Goal: Task Accomplishment & Management: Use online tool/utility

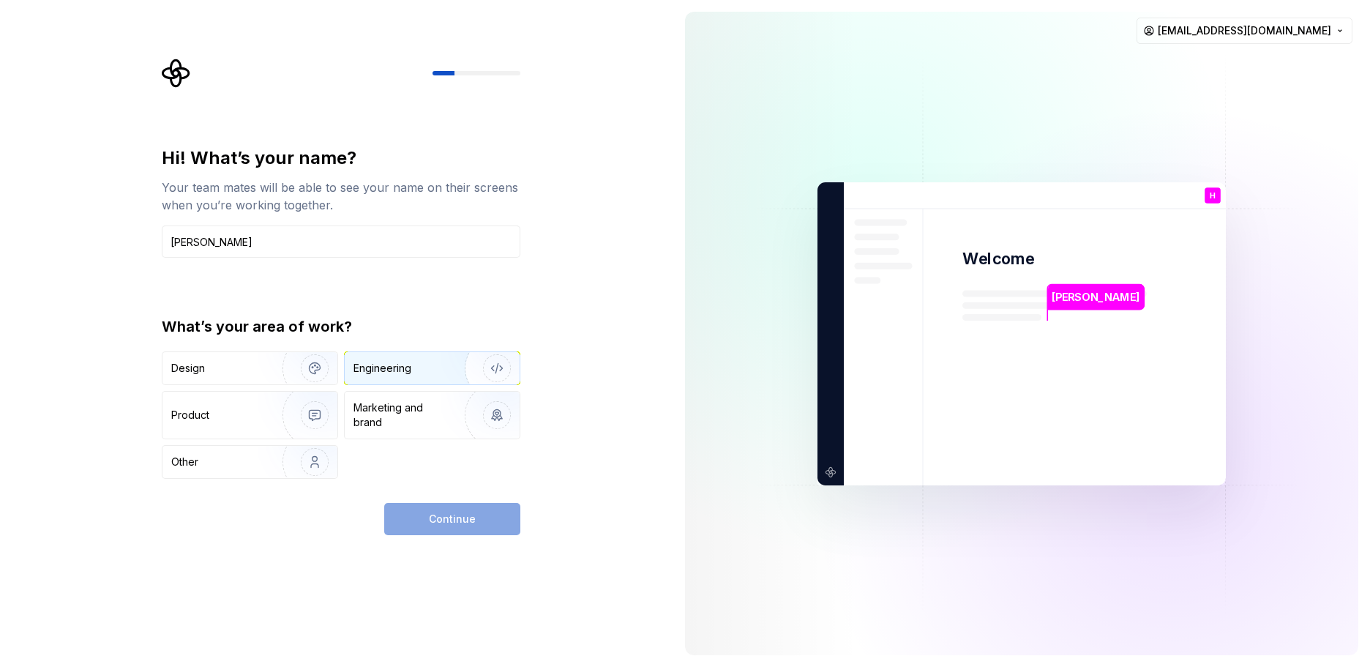
type input "Han Solo"
click at [377, 368] on div "Engineering" at bounding box center [383, 368] width 58 height 15
click at [452, 521] on span "Continue" at bounding box center [452, 519] width 47 height 15
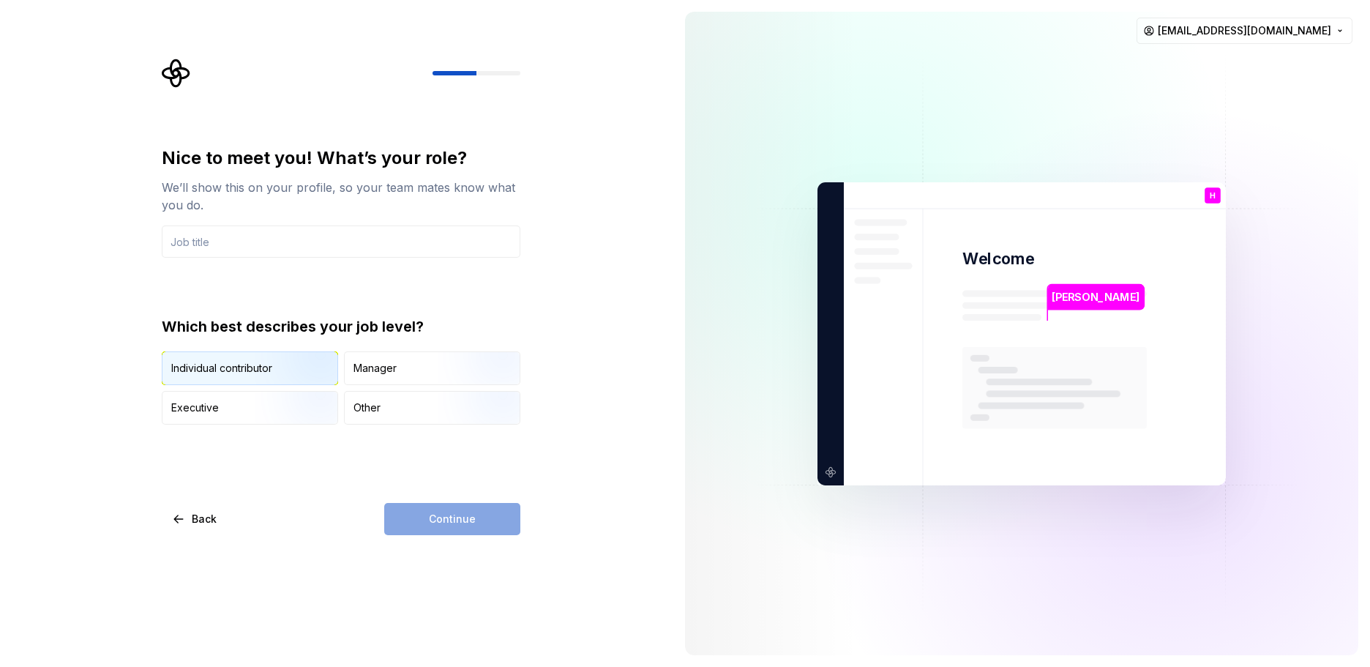
click at [284, 367] on img "button" at bounding box center [302, 386] width 94 height 98
click at [265, 243] on input "text" at bounding box center [341, 241] width 359 height 32
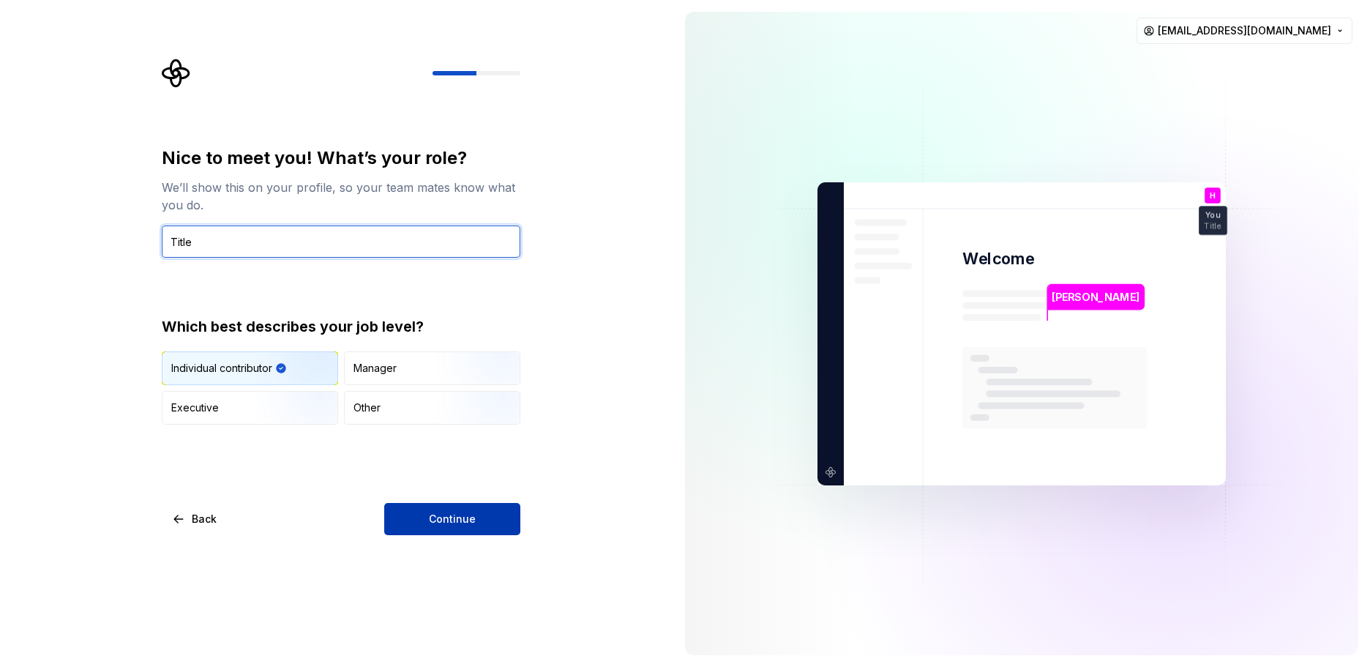
type input "Title"
click at [494, 524] on button "Continue" at bounding box center [452, 519] width 136 height 32
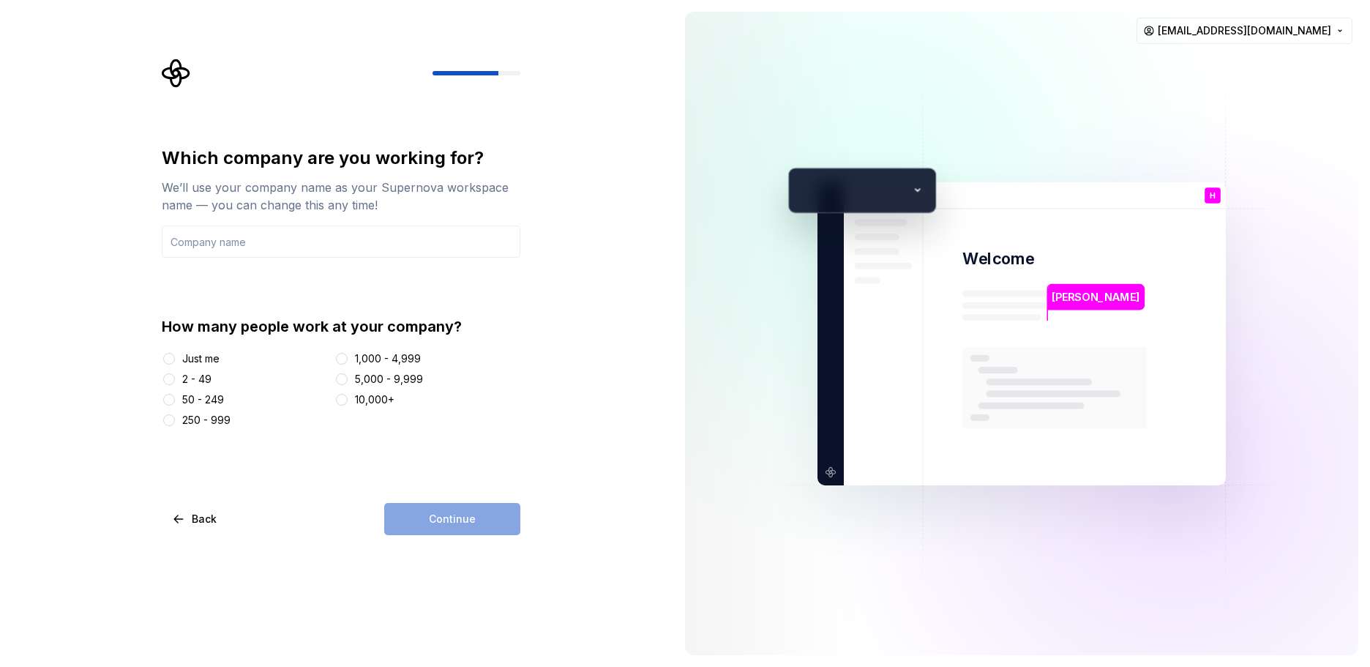
click at [214, 355] on div "Just me" at bounding box center [200, 358] width 37 height 15
click at [175, 355] on button "Just me" at bounding box center [169, 359] width 12 height 12
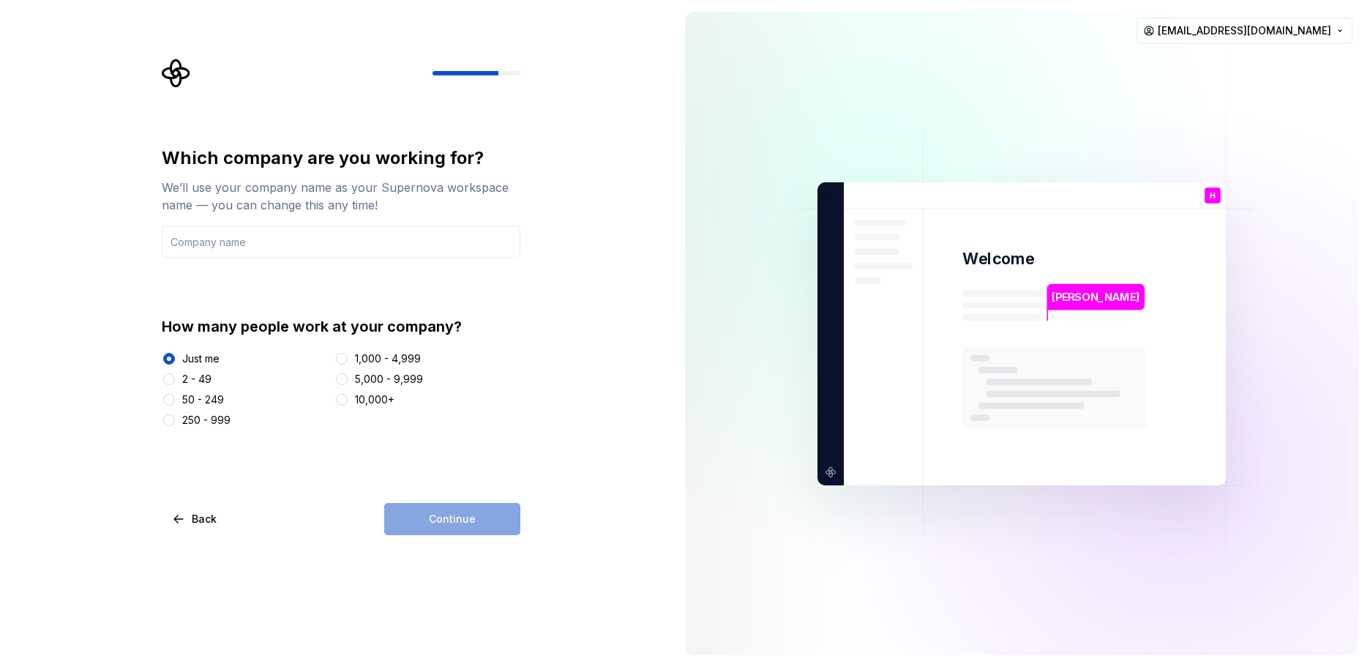
click at [461, 523] on div "Continue" at bounding box center [452, 519] width 136 height 32
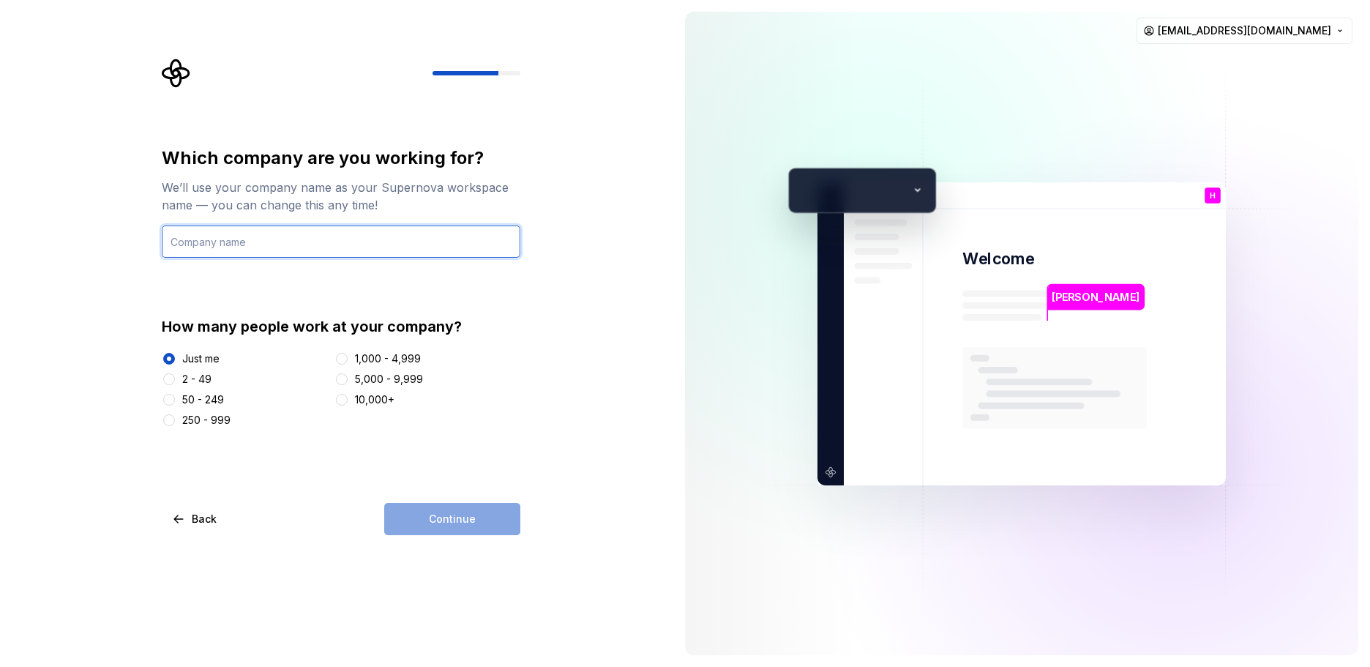
click at [292, 243] on input "text" at bounding box center [341, 241] width 359 height 32
type input "No brand"
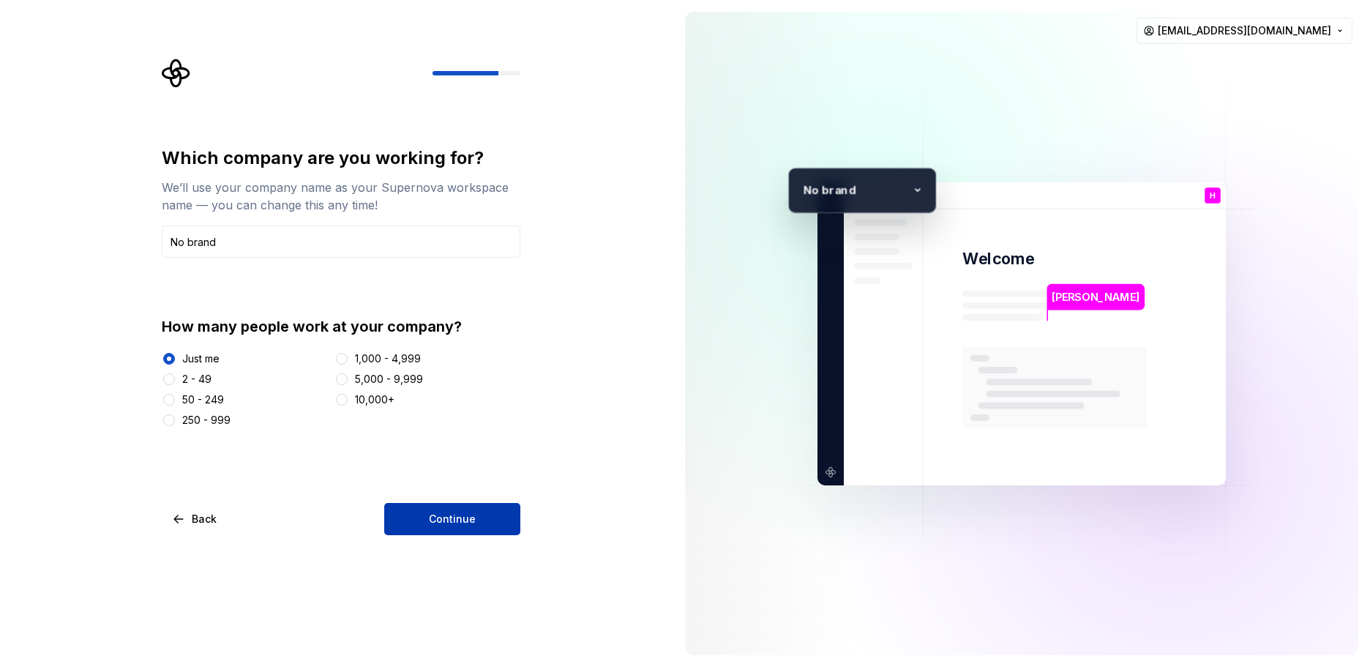
click at [437, 512] on span "Continue" at bounding box center [452, 519] width 47 height 15
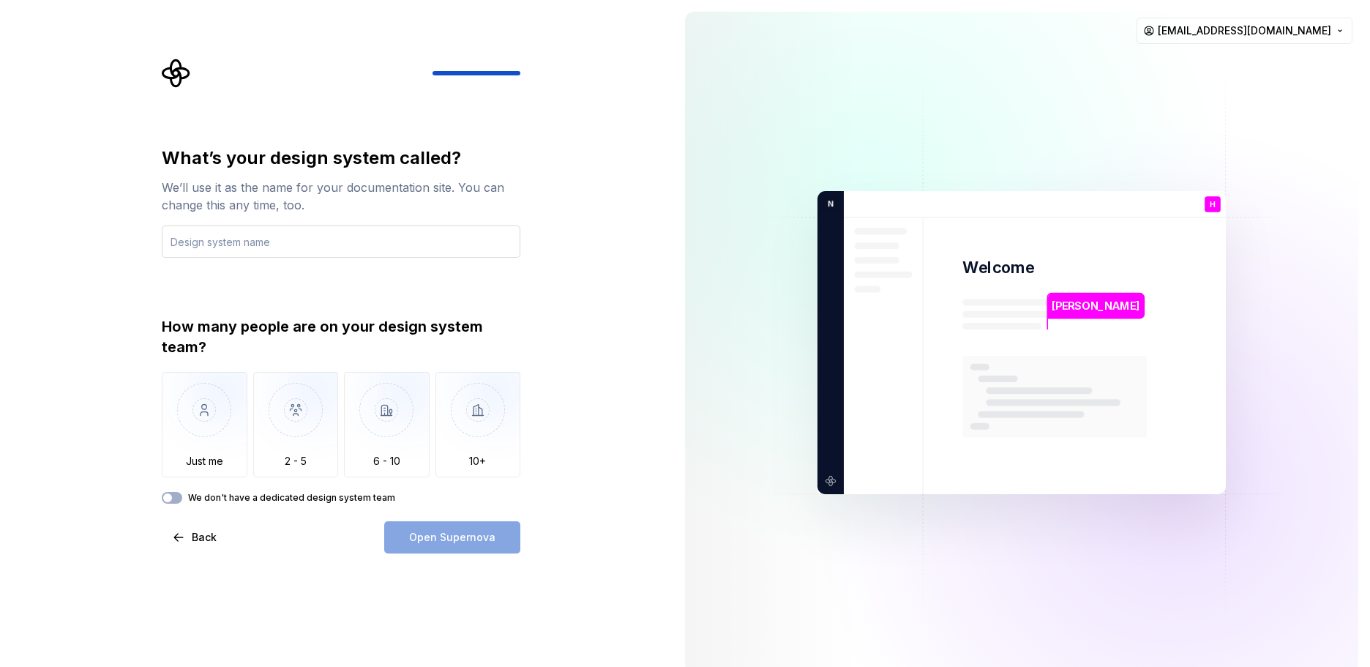
click at [261, 244] on input "text" at bounding box center [341, 241] width 359 height 32
type input "No system design"
click at [214, 425] on img "button" at bounding box center [205, 421] width 86 height 98
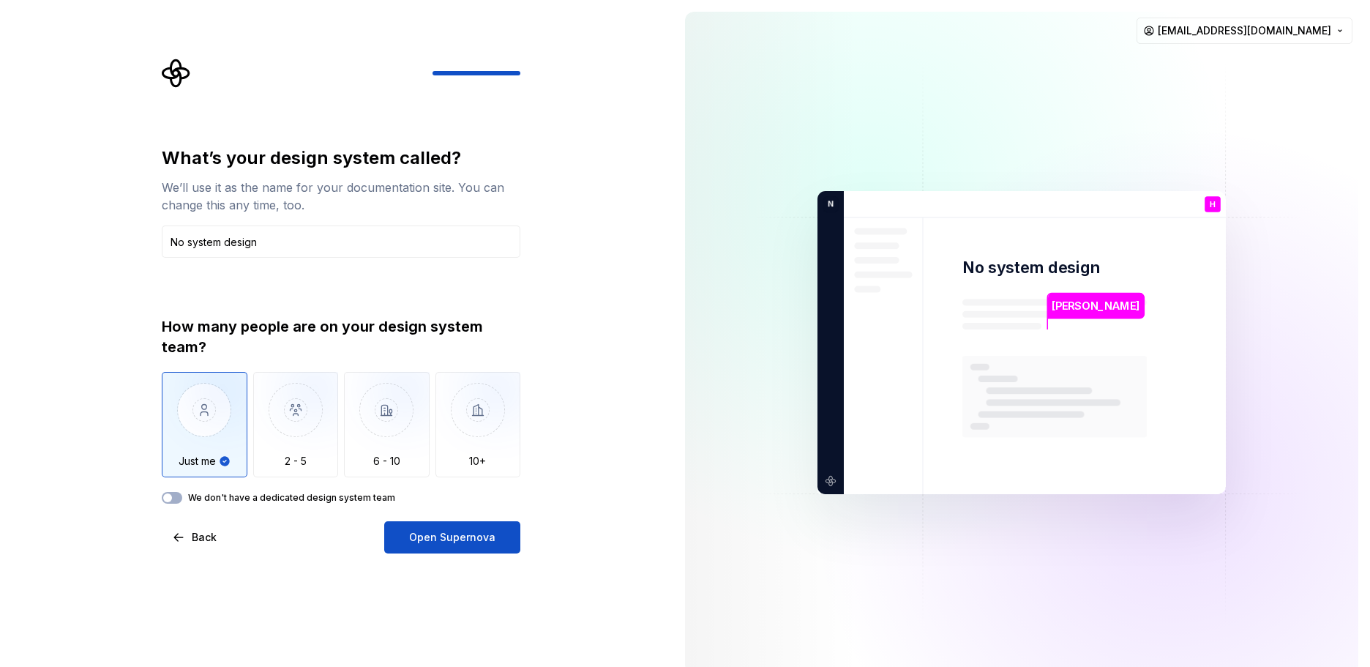
click at [285, 498] on label "We don't have a dedicated design system team" at bounding box center [291, 498] width 207 height 12
click at [182, 498] on button "We don't have a dedicated design system team" at bounding box center [172, 498] width 20 height 12
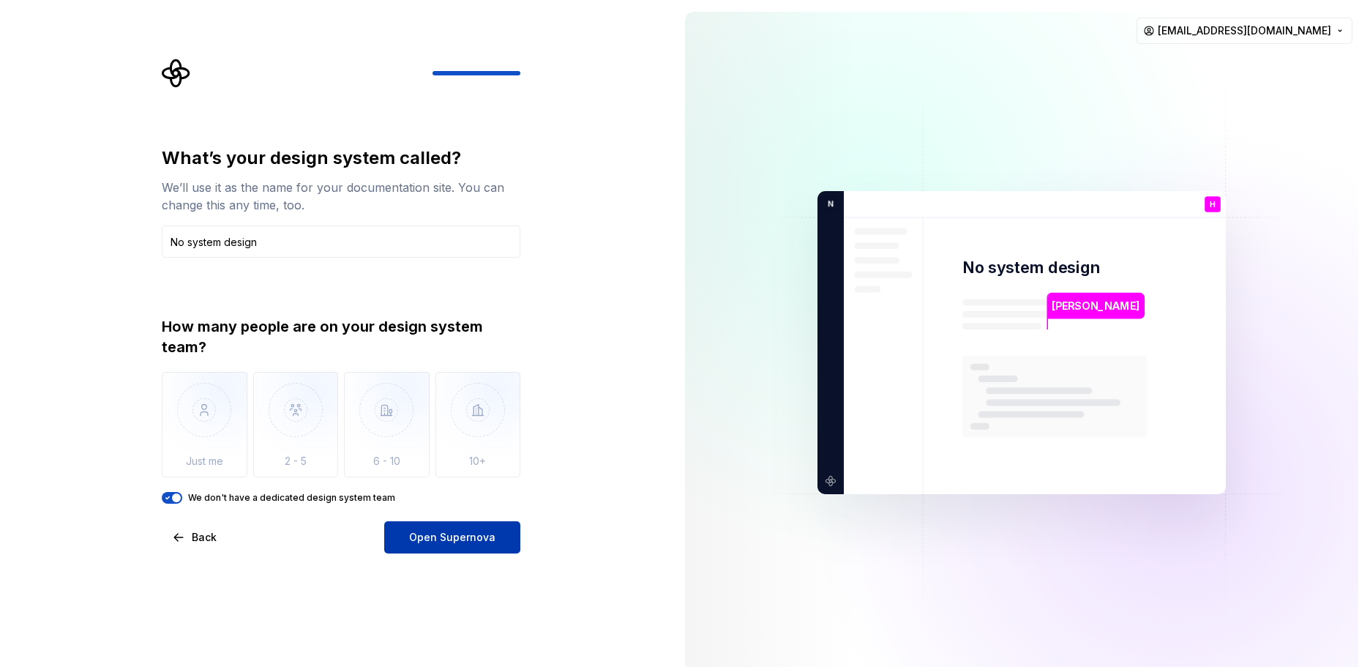
click at [452, 540] on span "Open Supernova" at bounding box center [452, 537] width 86 height 15
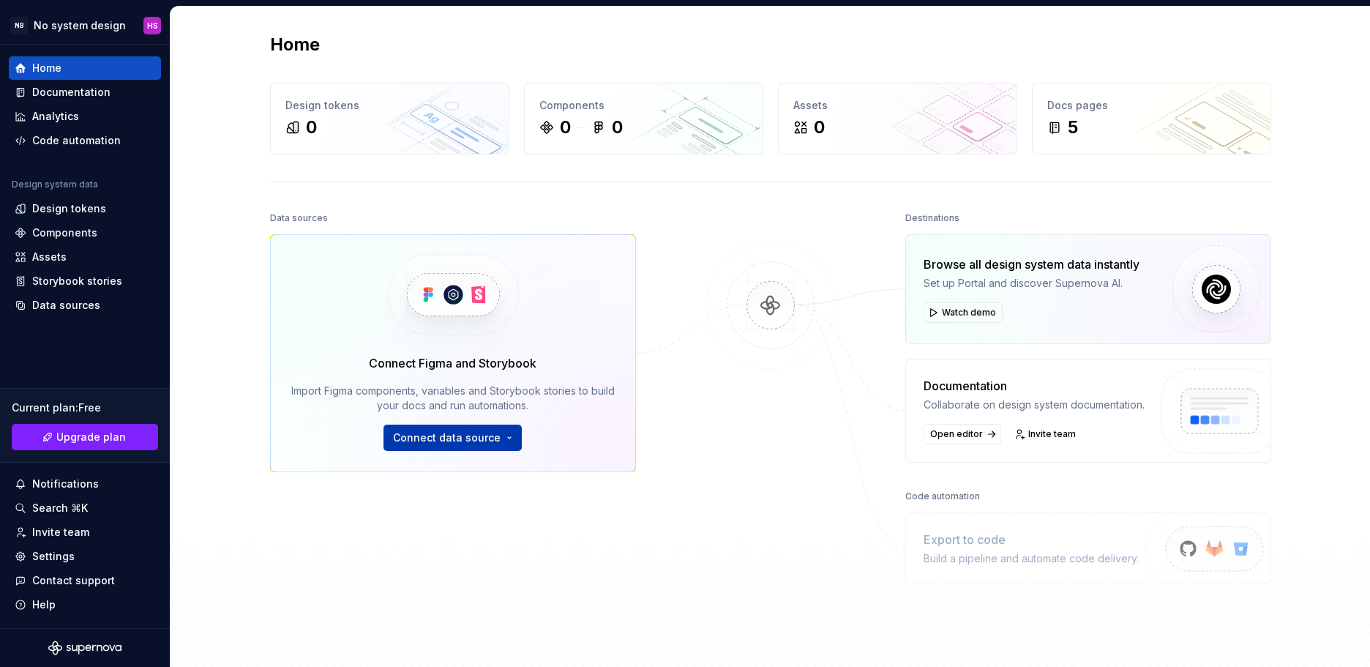
click at [504, 435] on button "Connect data source" at bounding box center [453, 438] width 138 height 26
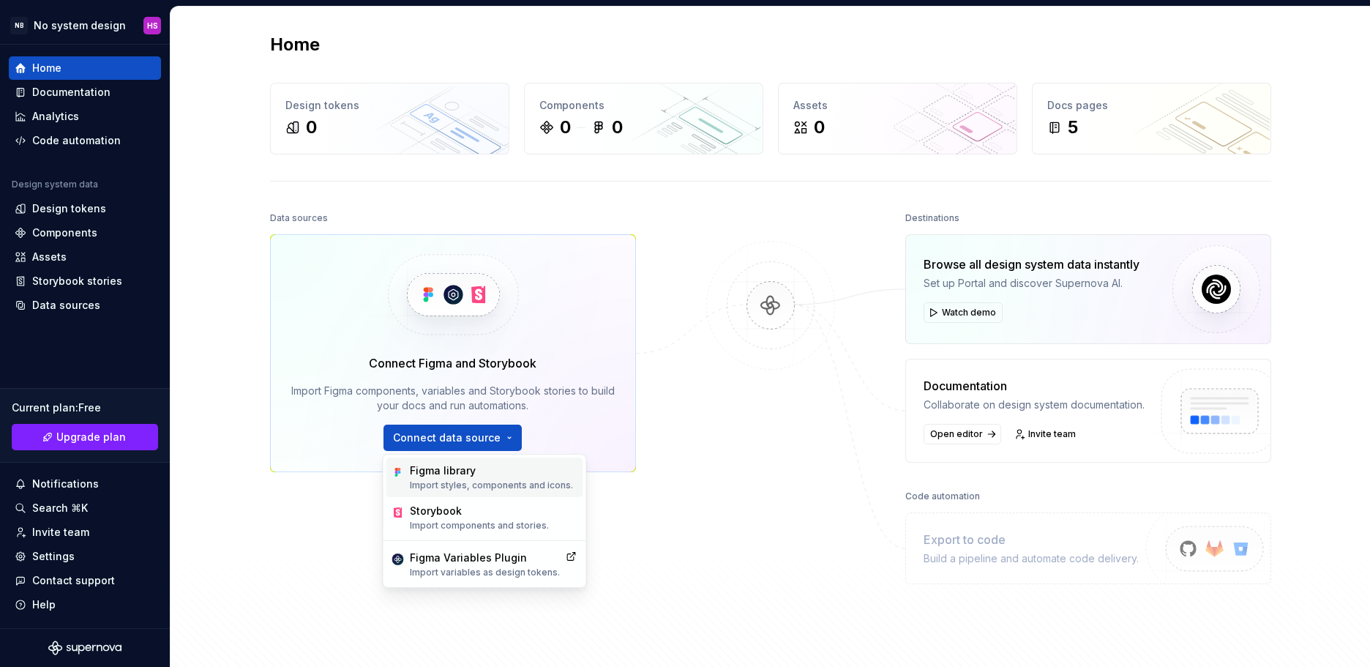
click at [496, 477] on div "Figma library" at bounding box center [491, 470] width 163 height 15
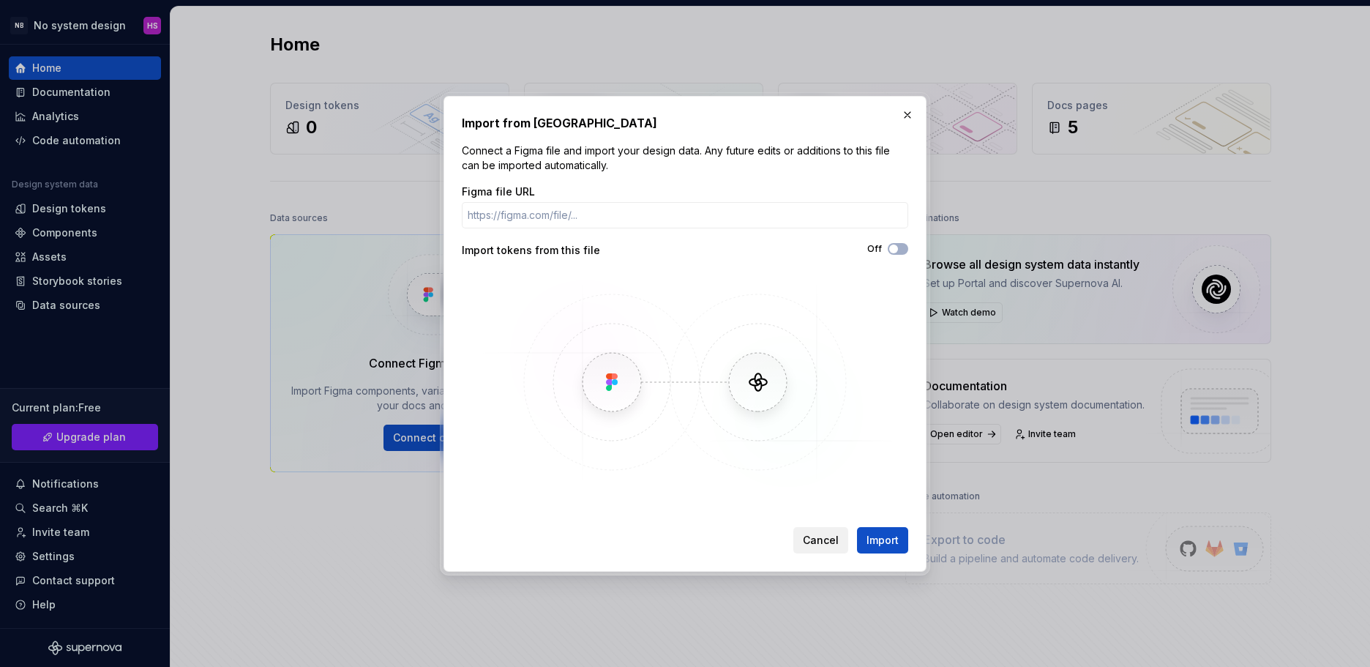
click at [827, 543] on span "Cancel" at bounding box center [821, 540] width 36 height 15
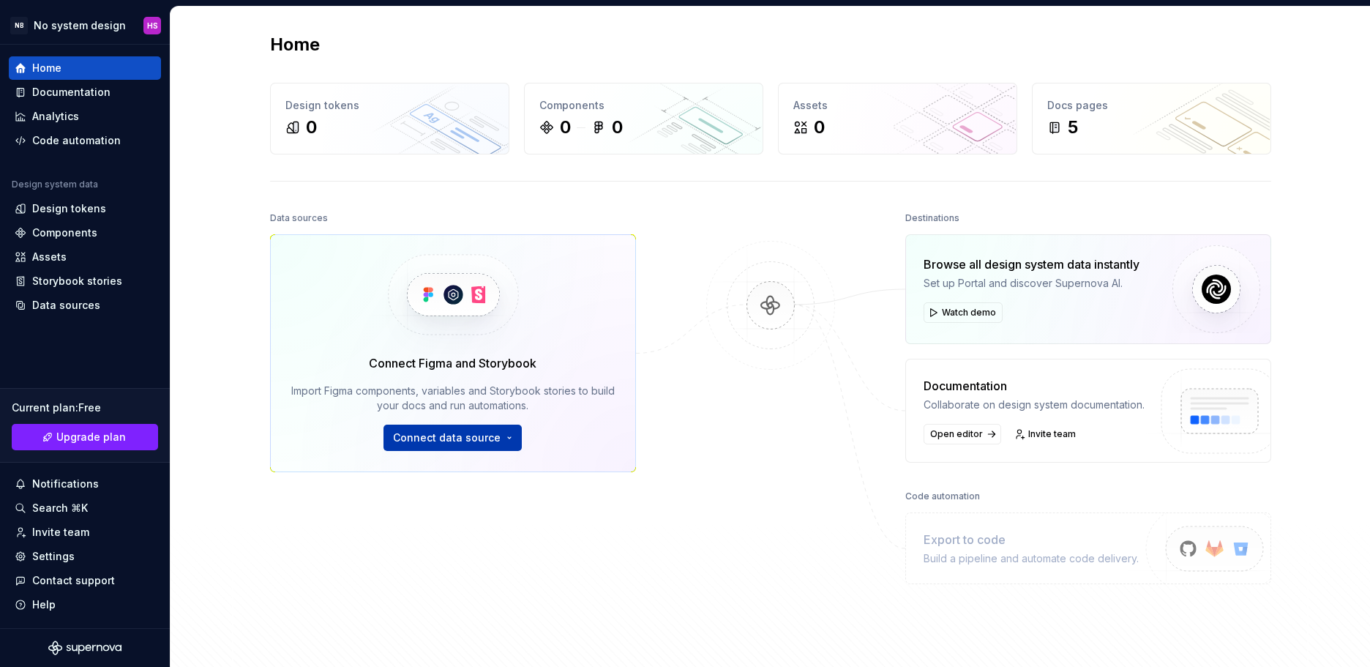
click at [419, 441] on span "Connect data source" at bounding box center [447, 437] width 108 height 15
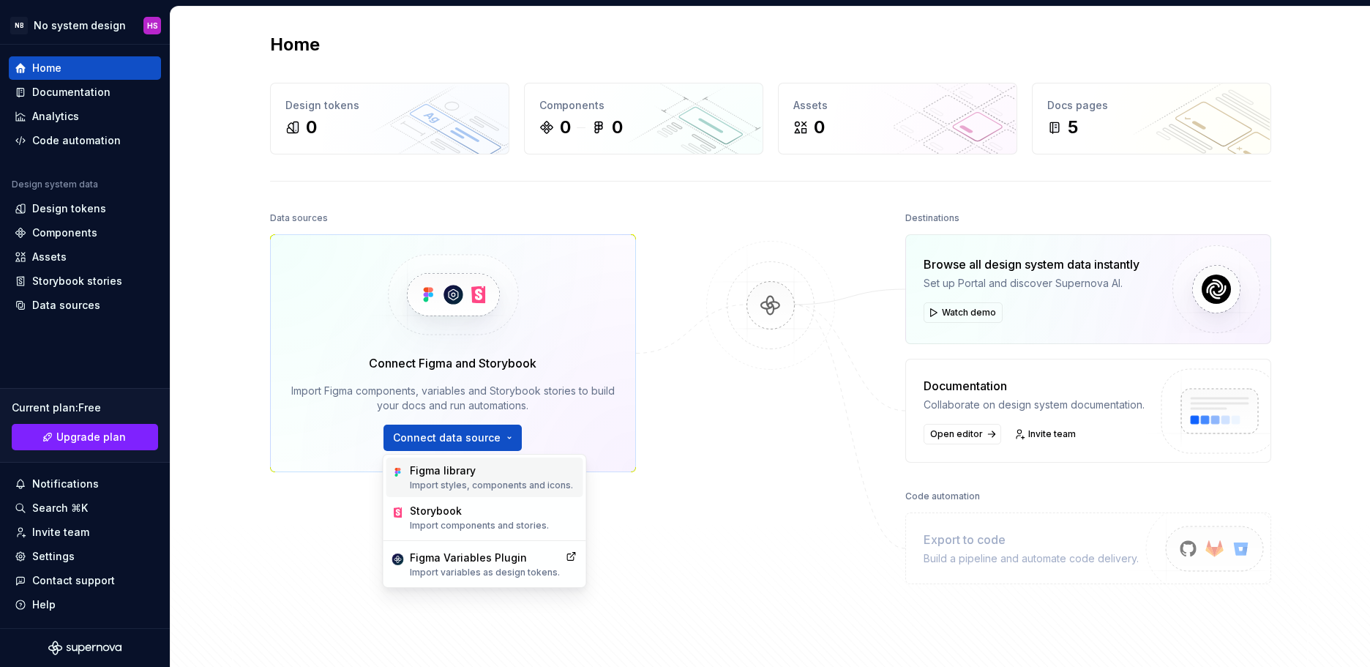
click at [439, 470] on div "Figma library" at bounding box center [491, 470] width 163 height 15
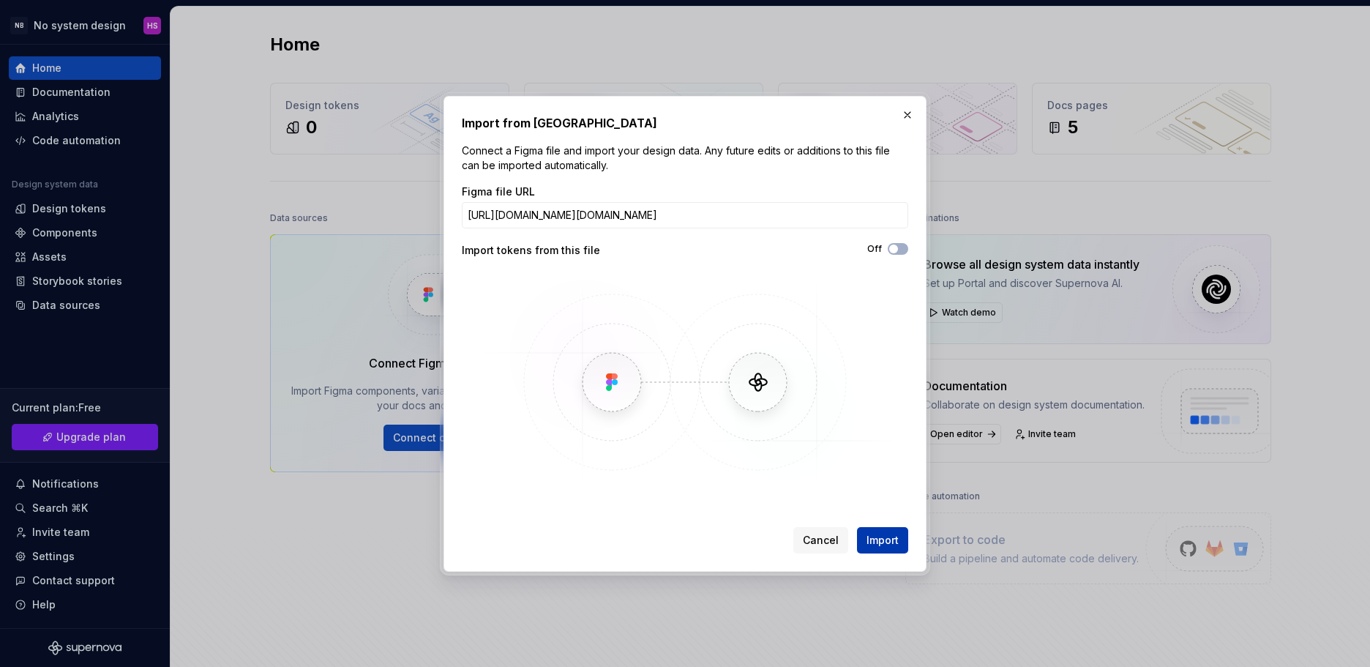
click at [879, 539] on span "Import" at bounding box center [883, 540] width 32 height 15
click at [814, 203] on input "https://www.figma.com/design/518TJvYBc7FrWfldrZhjB6/Mobile.App?node-id=0-1&p=f" at bounding box center [685, 215] width 446 height 26
drag, startPoint x: 804, startPoint y: 213, endPoint x: 982, endPoint y: 217, distance: 177.9
click at [982, 217] on div "Import from Figma Connect a Figma file and import your design data. Any future …" at bounding box center [685, 333] width 1370 height 667
type input "https://www.figma.com/design/518TJvYBc7FrWfldrZhjB6/Mobile.App"
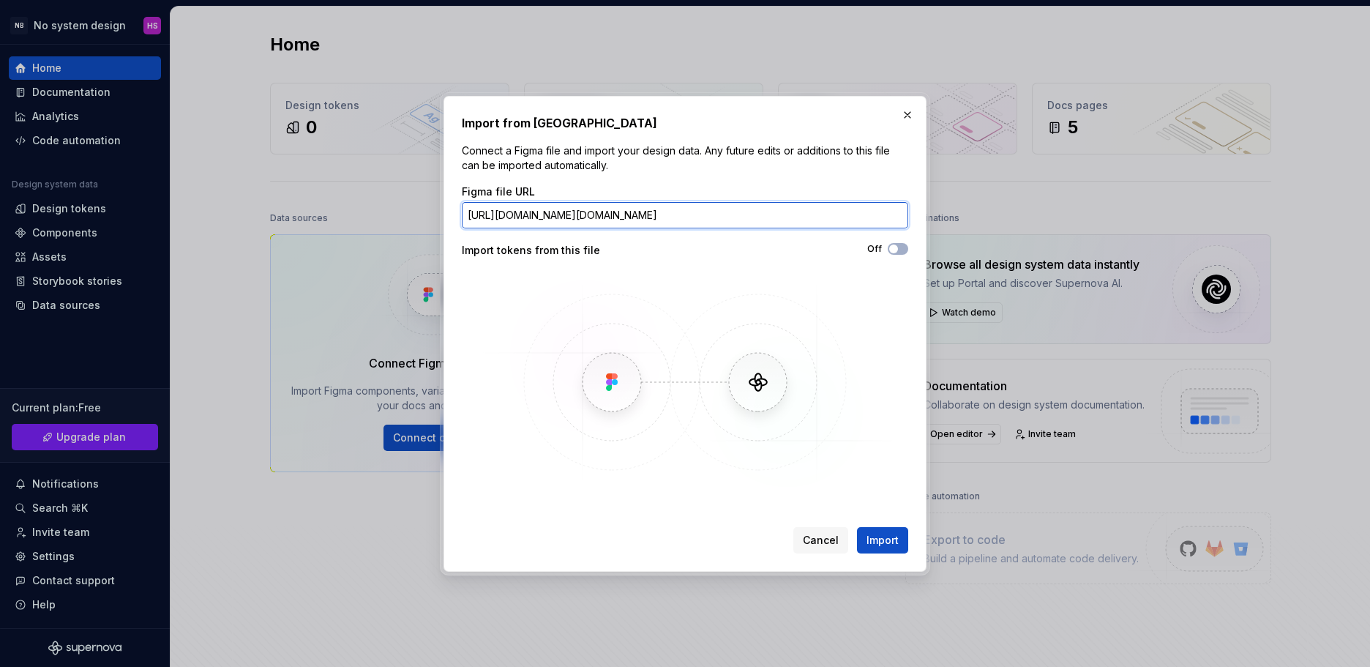
click at [857, 527] on button "Import" at bounding box center [882, 540] width 51 height 26
click at [826, 534] on span "Cancel" at bounding box center [821, 540] width 36 height 15
